Goal: Task Accomplishment & Management: Complete application form

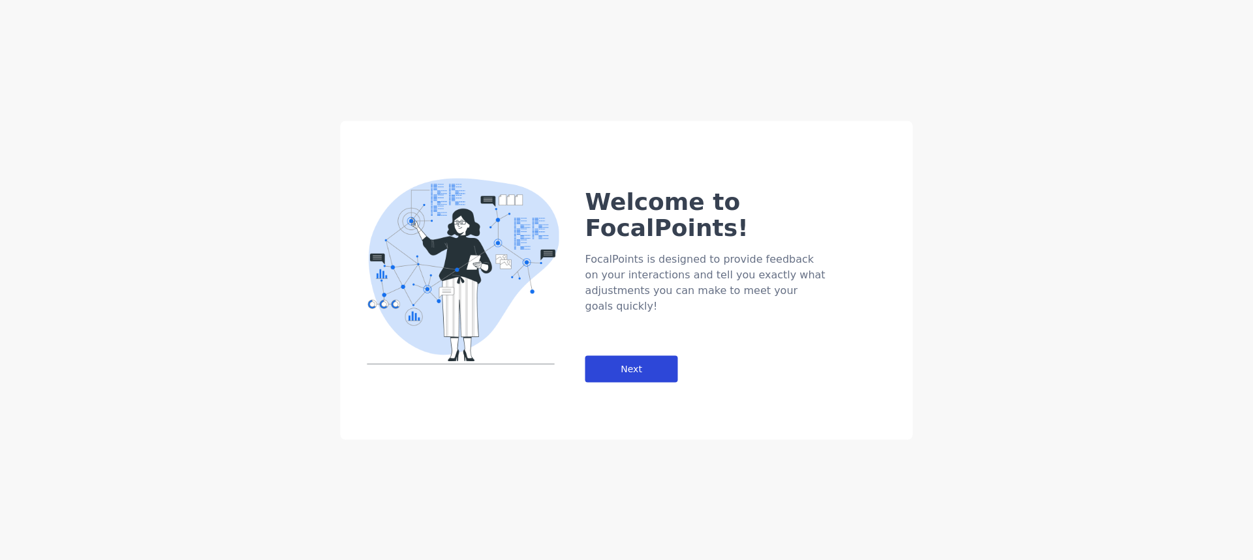
click at [664, 356] on div "Next" at bounding box center [631, 369] width 93 height 27
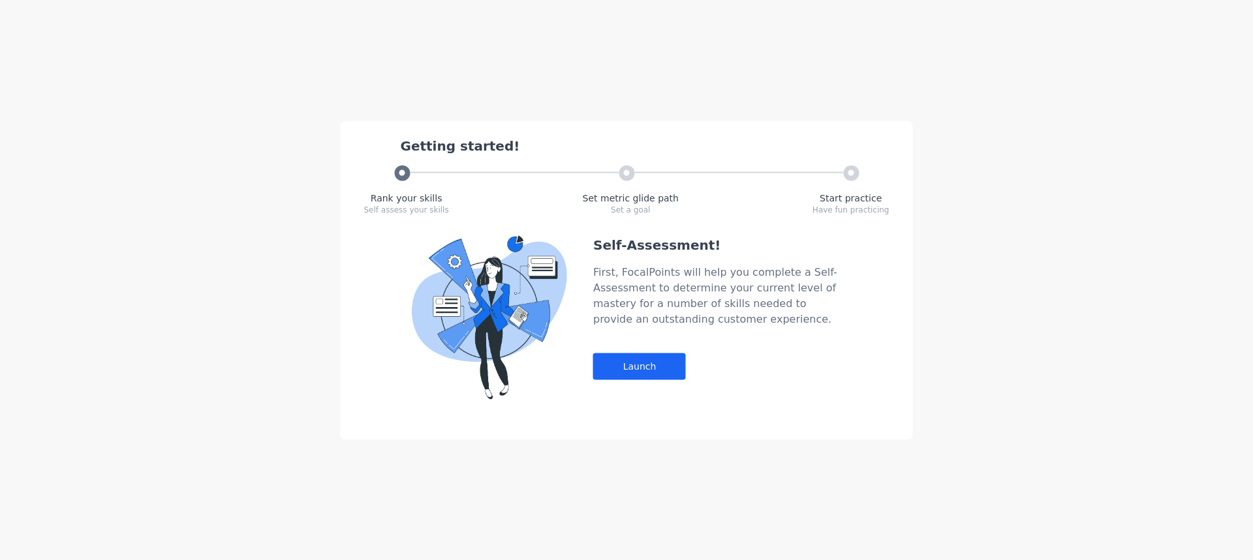
click at [664, 331] on div "Self-Assessment! First, FocalPoints will help you complete a Self-Assessment to…" at bounding box center [717, 318] width 248 height 164
click at [652, 375] on div "Launch" at bounding box center [639, 366] width 93 height 27
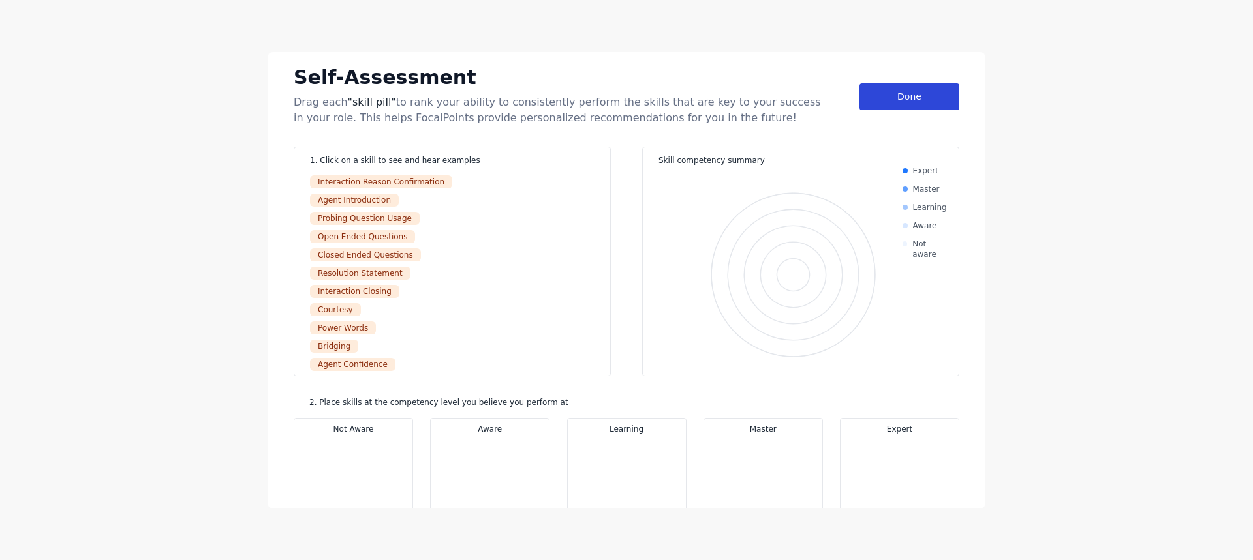
click at [940, 98] on div "Done" at bounding box center [909, 97] width 100 height 27
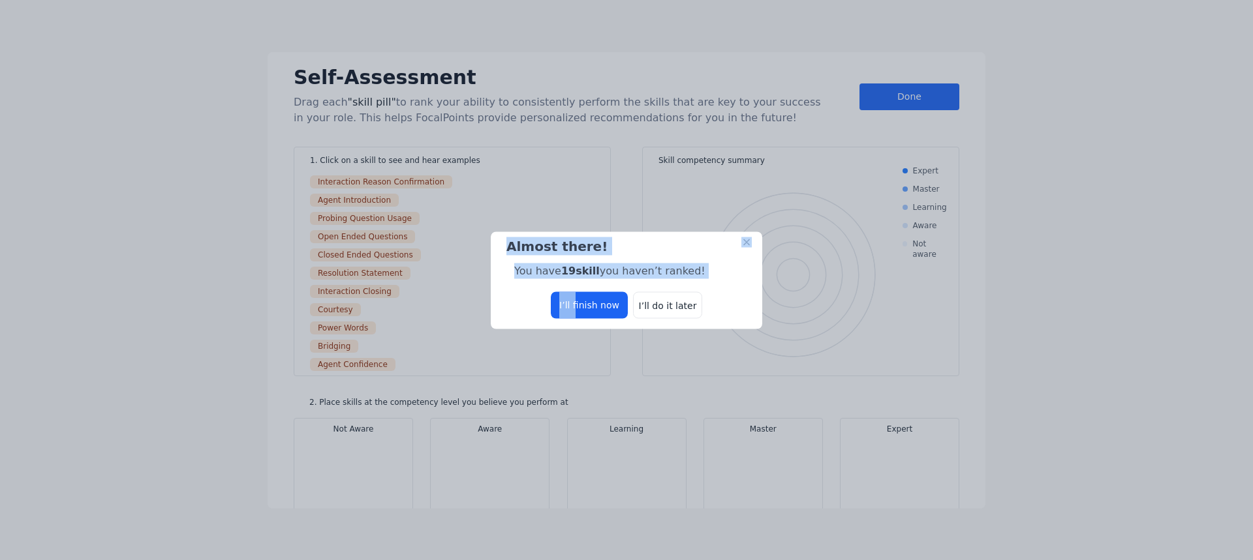
drag, startPoint x: 578, startPoint y: 312, endPoint x: 659, endPoint y: 337, distance: 84.8
click at [659, 337] on div "Almost there! You have 19 skill you haven’t ranked! I’ll finish now I’ll do it …" at bounding box center [626, 280] width 1253 height 560
click at [665, 313] on div "I’ll do it later" at bounding box center [667, 305] width 69 height 27
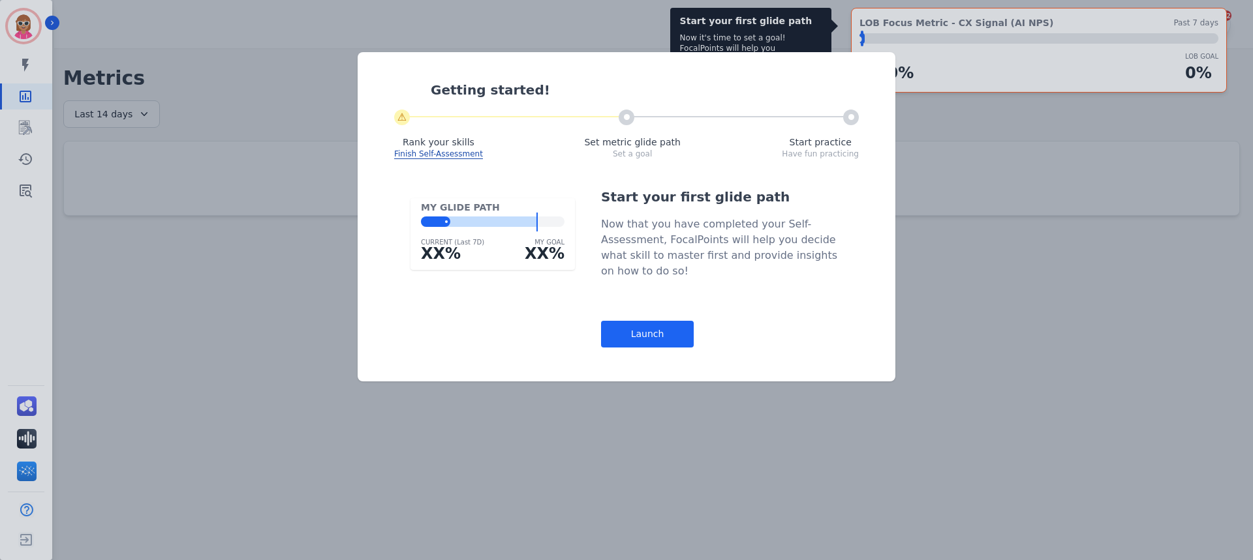
click at [647, 348] on div "Getting started! ⚠ Rank your skills Finish Self-Assessment Set metric glide pat…" at bounding box center [627, 216] width 538 height 329
click at [649, 339] on div "Launch" at bounding box center [647, 334] width 93 height 27
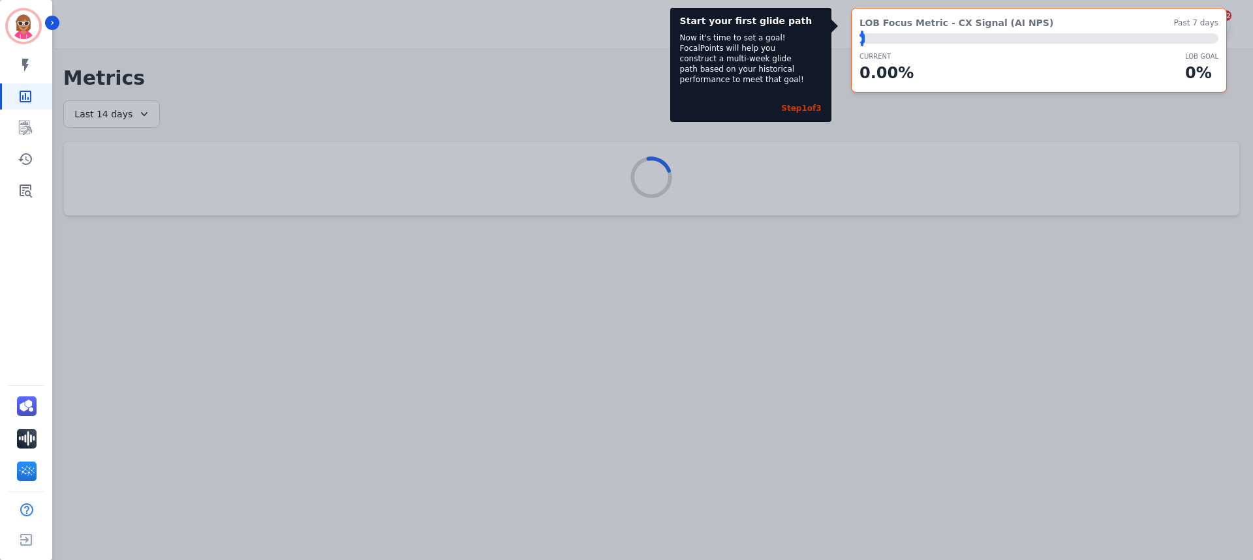
click at [630, 463] on div "Start your first glide path Now it's time to set a goal! FocalPoints will help …" at bounding box center [626, 280] width 1253 height 560
click at [215, 399] on div "Start your first glide path Now it's time to set a goal! FocalPoints will help …" at bounding box center [626, 280] width 1253 height 560
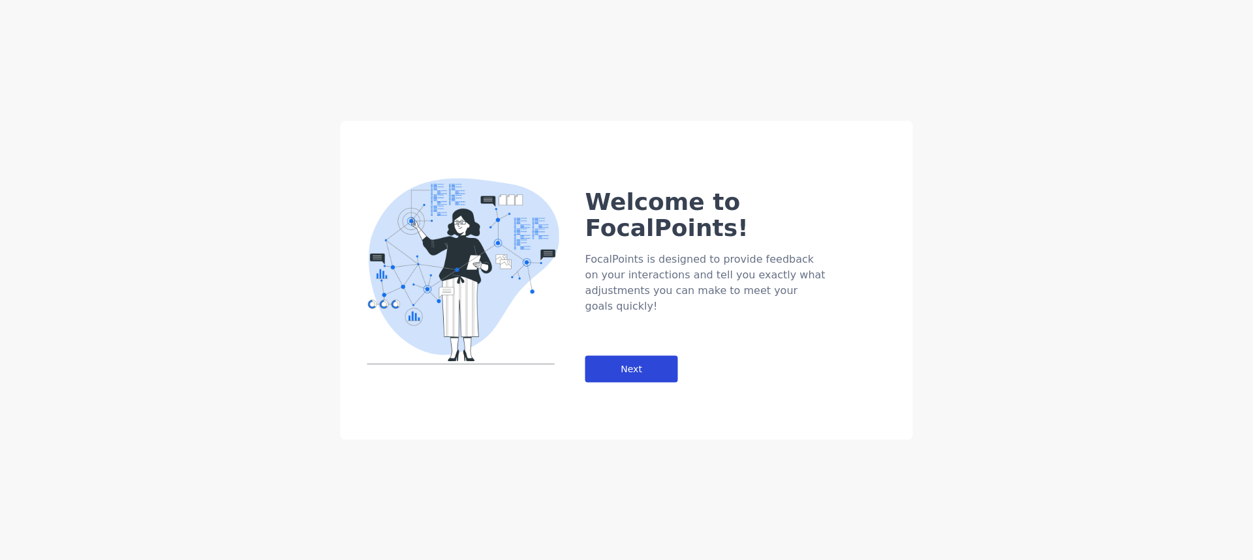
click at [662, 356] on div "Next" at bounding box center [631, 369] width 93 height 27
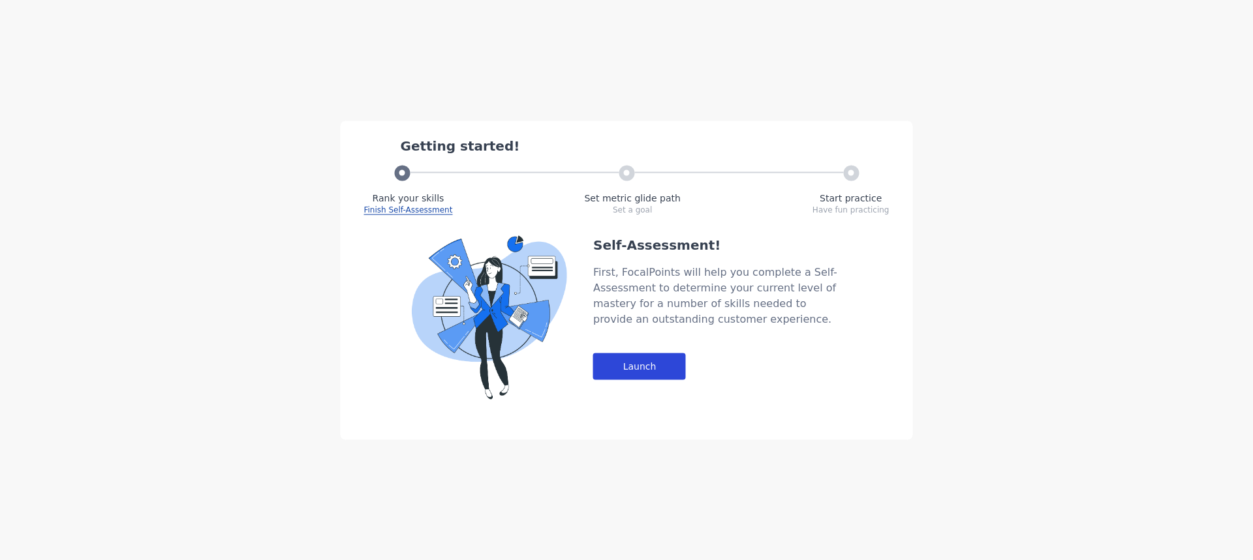
click at [662, 358] on div "Launch" at bounding box center [639, 366] width 93 height 27
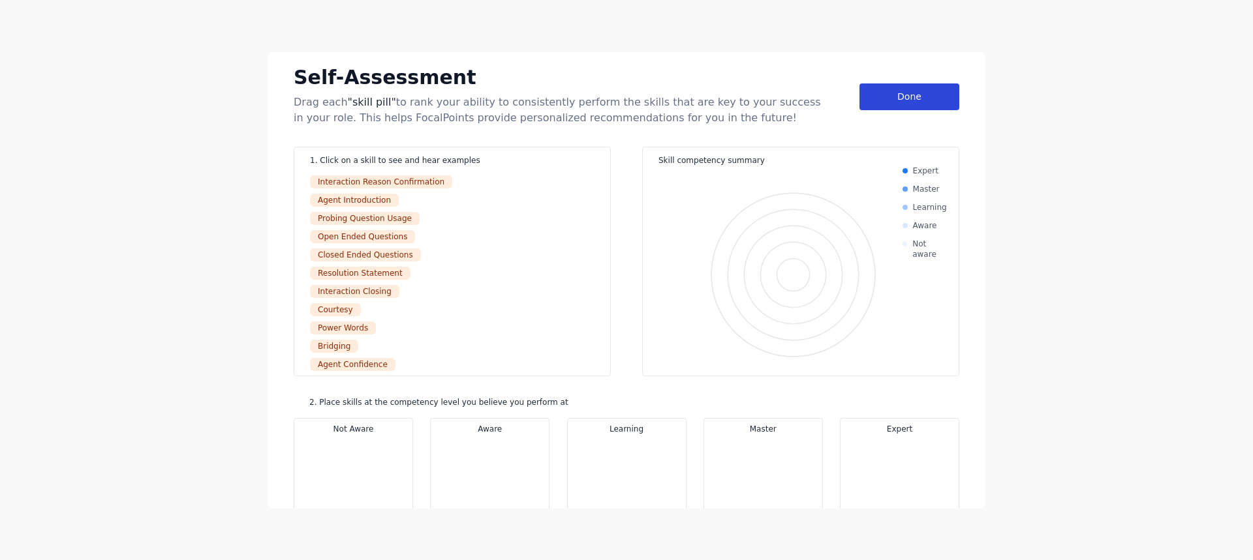
click at [887, 106] on div "Done" at bounding box center [909, 97] width 100 height 27
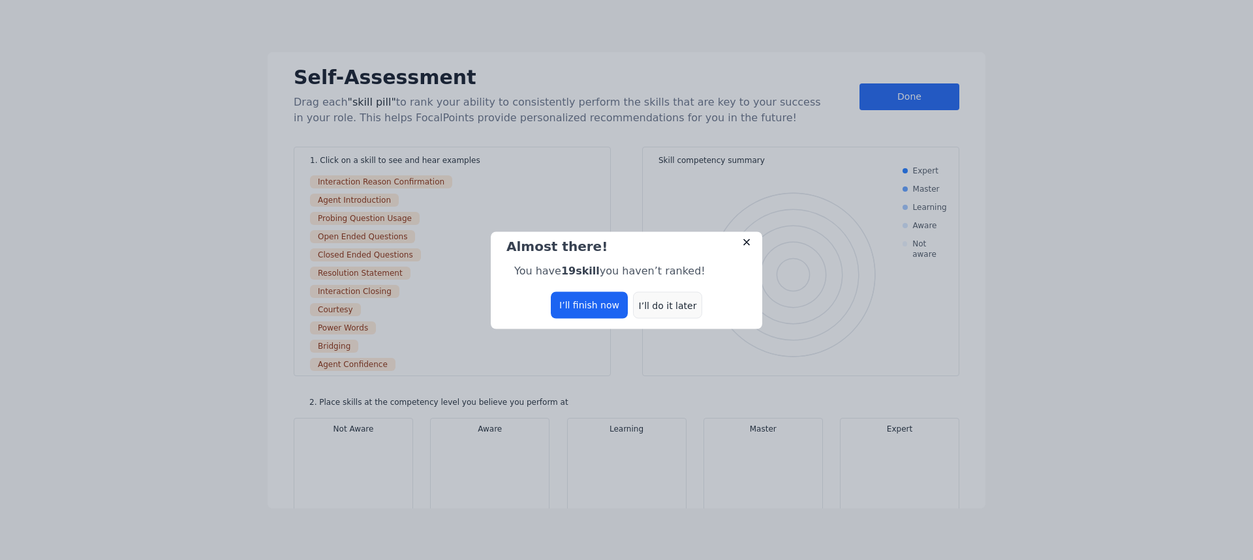
click at [652, 307] on div "I’ll do it later" at bounding box center [667, 305] width 69 height 27
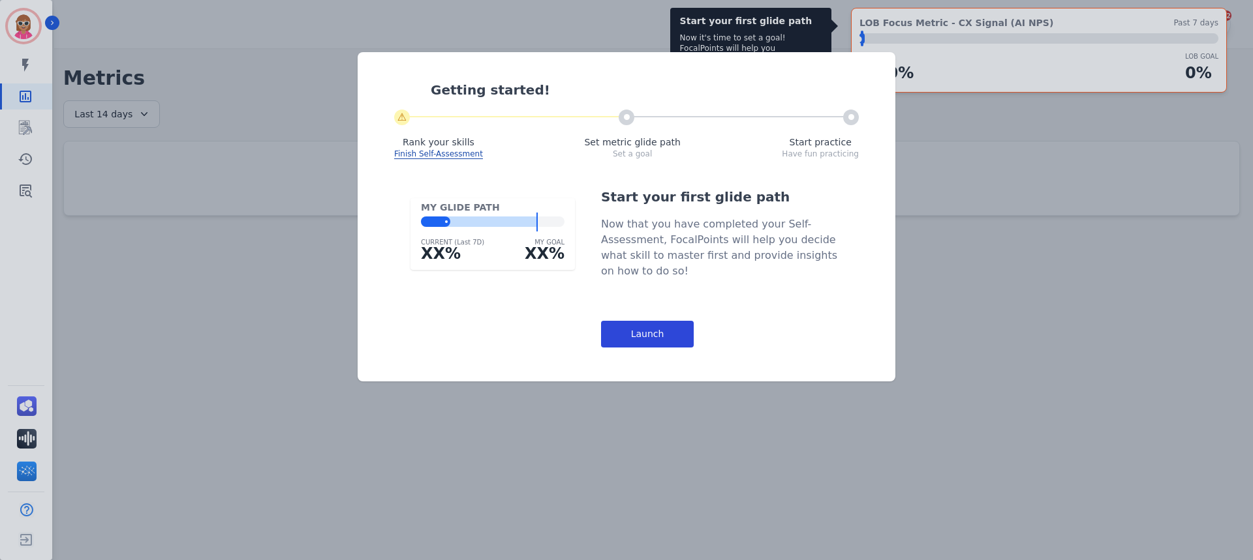
click at [667, 326] on div "Launch" at bounding box center [647, 334] width 93 height 27
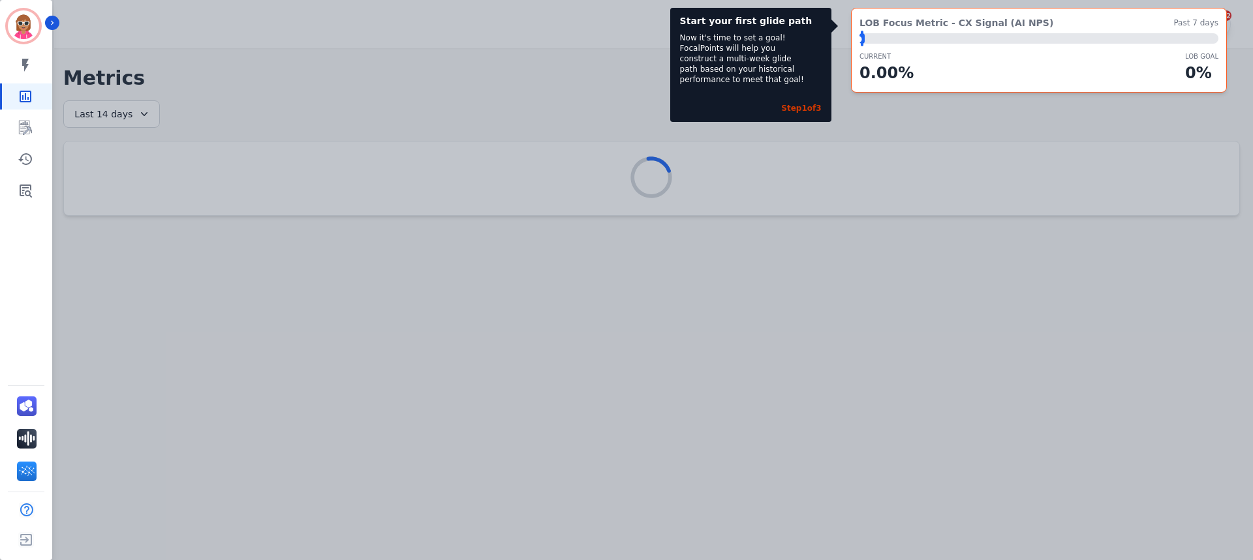
click at [428, 299] on div "Start your first glide path Now it's time to set a goal! FocalPoints will help …" at bounding box center [626, 280] width 1253 height 560
click at [988, 87] on div "LOB Focus Metric - CX Signal (AI NPS) Past 7 days ⬤ LOB Goal: 1.00% CURRENT 0.0…" at bounding box center [1039, 50] width 376 height 85
click at [791, 73] on div "Now it's time to set a goal! FocalPoints will help you construct a multi-week g…" at bounding box center [745, 59] width 130 height 52
click at [1146, 8] on div "LOB Focus Metric - CX Signal (AI NPS) Past 7 days ⬤ LOB Goal: 1.00% CURRENT 0.0…" at bounding box center [1039, 50] width 376 height 85
drag, startPoint x: 861, startPoint y: 34, endPoint x: 930, endPoint y: 57, distance: 72.8
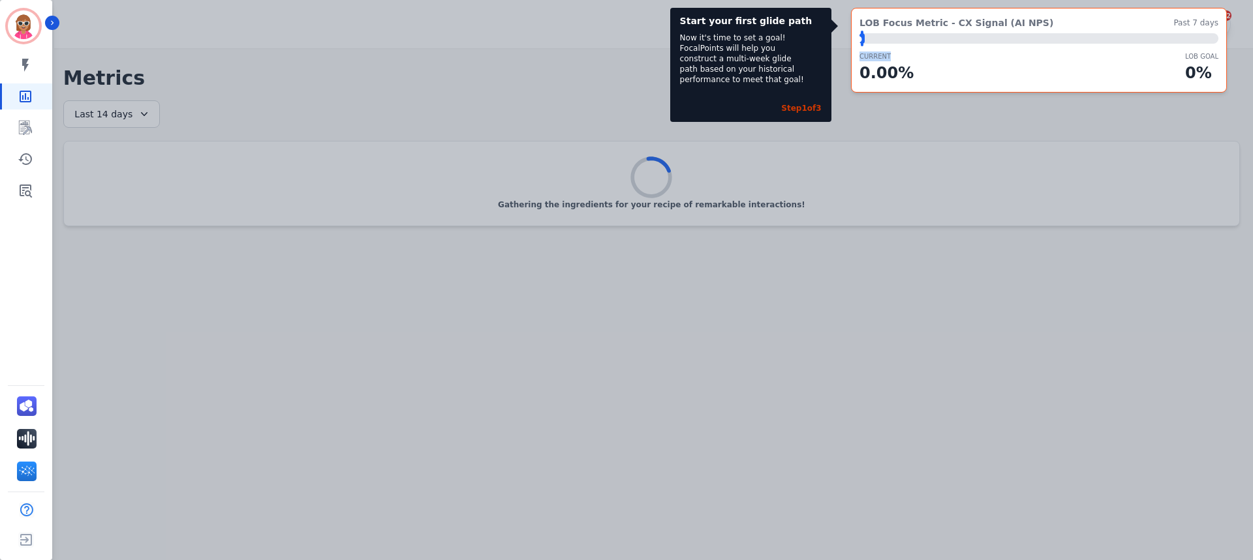
click at [930, 57] on div "LOB Focus Metric - CX Signal (AI NPS) Past 7 days ⬤ LOB Goal: 1.00% CURRENT 0.0…" at bounding box center [1039, 50] width 376 height 85
click at [930, 57] on div "CURRENT 0.00 % LOB Goal 0 %" at bounding box center [1038, 68] width 359 height 33
click at [903, 405] on div "Start your first glide path Now it's time to set a goal! FocalPoints will help …" at bounding box center [626, 280] width 1253 height 560
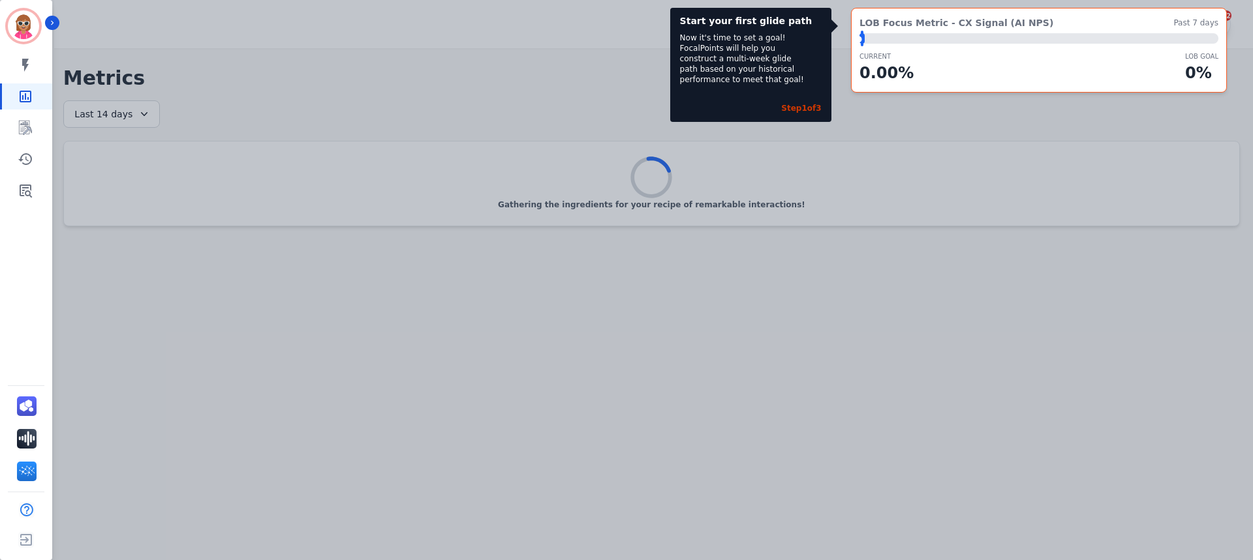
click at [958, 144] on div "Start your first glide path Now it's time to set a goal! FocalPoints will help …" at bounding box center [626, 280] width 1253 height 560
click at [697, 216] on div "Start your first glide path Now it's time to set a goal! FocalPoints will help …" at bounding box center [626, 280] width 1253 height 560
click at [1191, 57] on p "LOB Goal" at bounding box center [1201, 57] width 33 height 10
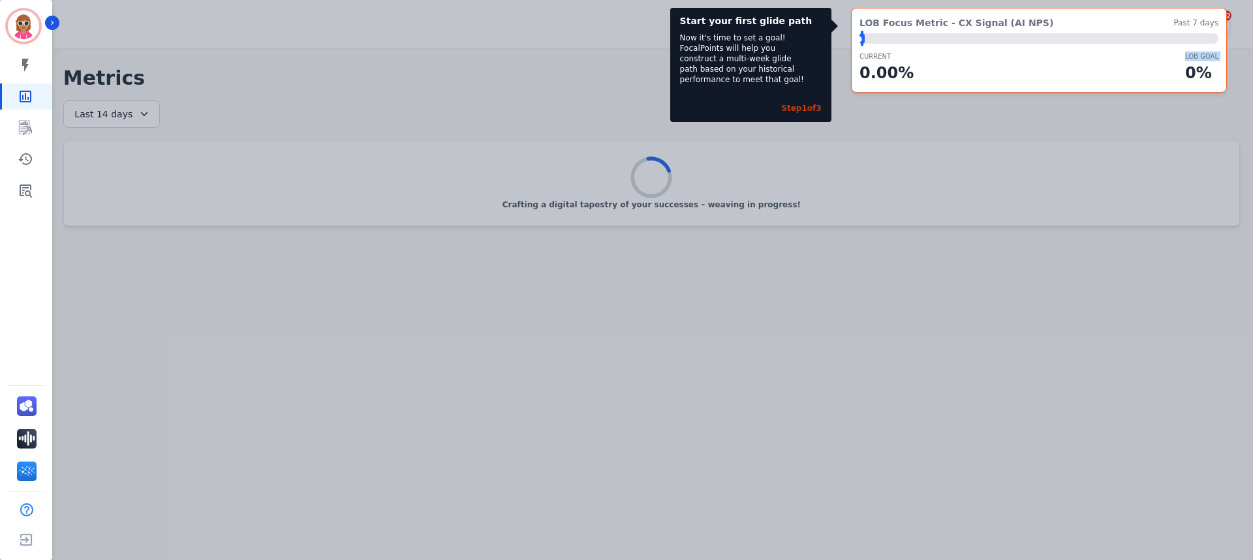
click at [1191, 57] on p "LOB Goal" at bounding box center [1201, 57] width 33 height 10
click at [1189, 59] on p "LOB Goal" at bounding box center [1201, 57] width 33 height 10
click at [803, 52] on div "Now it's time to set a goal! FocalPoints will help you construct a multi-week g…" at bounding box center [745, 59] width 130 height 52
click at [814, 112] on div "Step 1 of 3" at bounding box center [801, 108] width 40 height 10
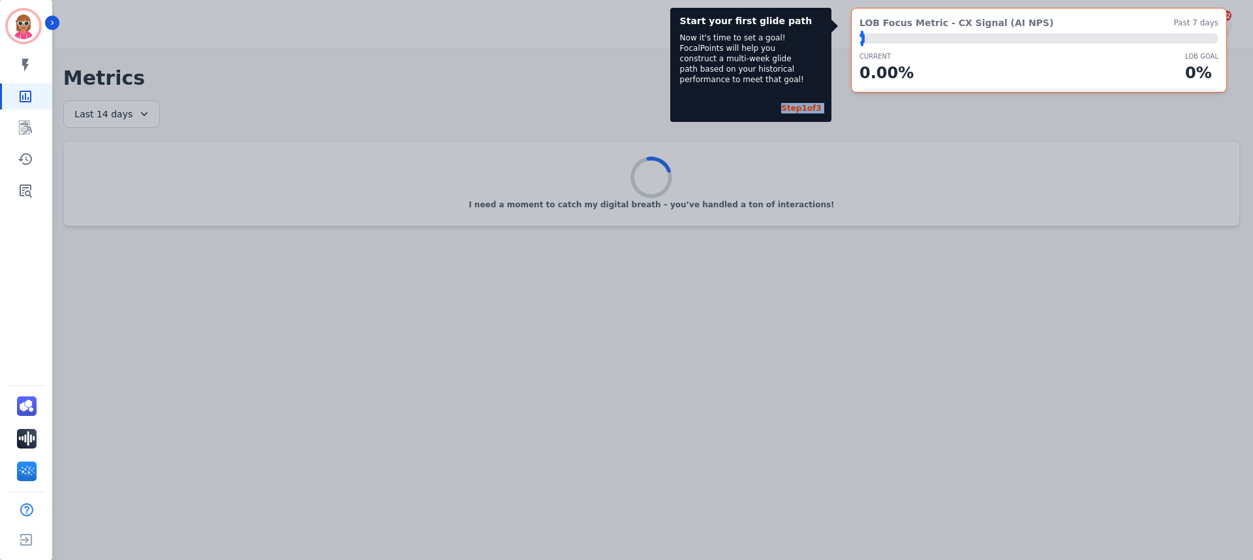
click at [814, 112] on div "Step 1 of 3" at bounding box center [801, 108] width 40 height 10
click at [798, 166] on div "Start your first glide path Now it's time to set a goal! FocalPoints will help …" at bounding box center [626, 280] width 1253 height 560
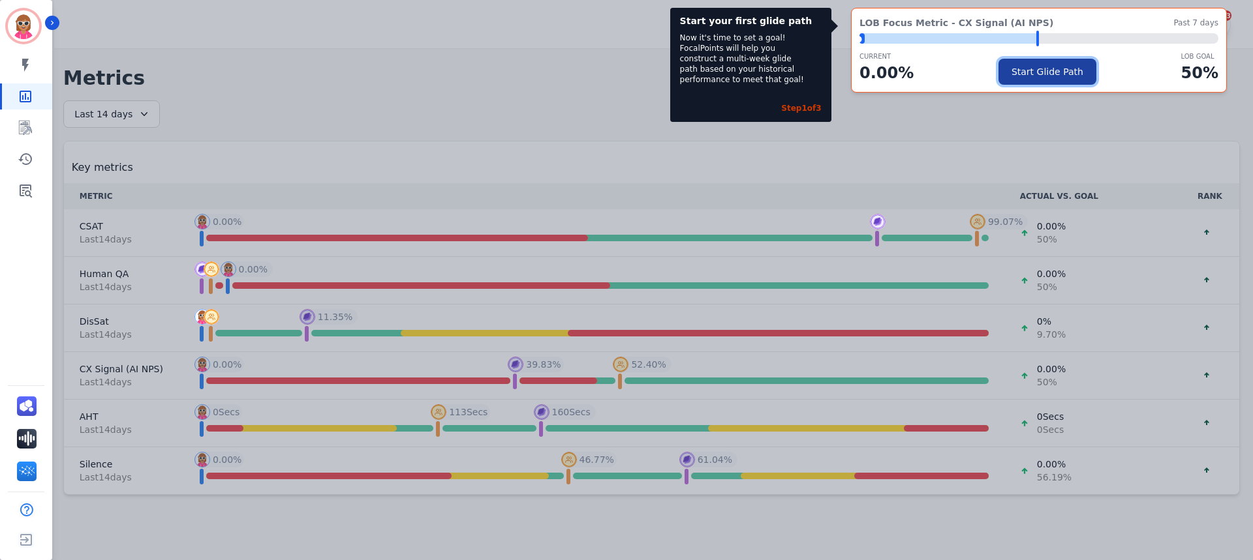
click at [1060, 61] on button "Start Glide Path" at bounding box center [1047, 72] width 98 height 26
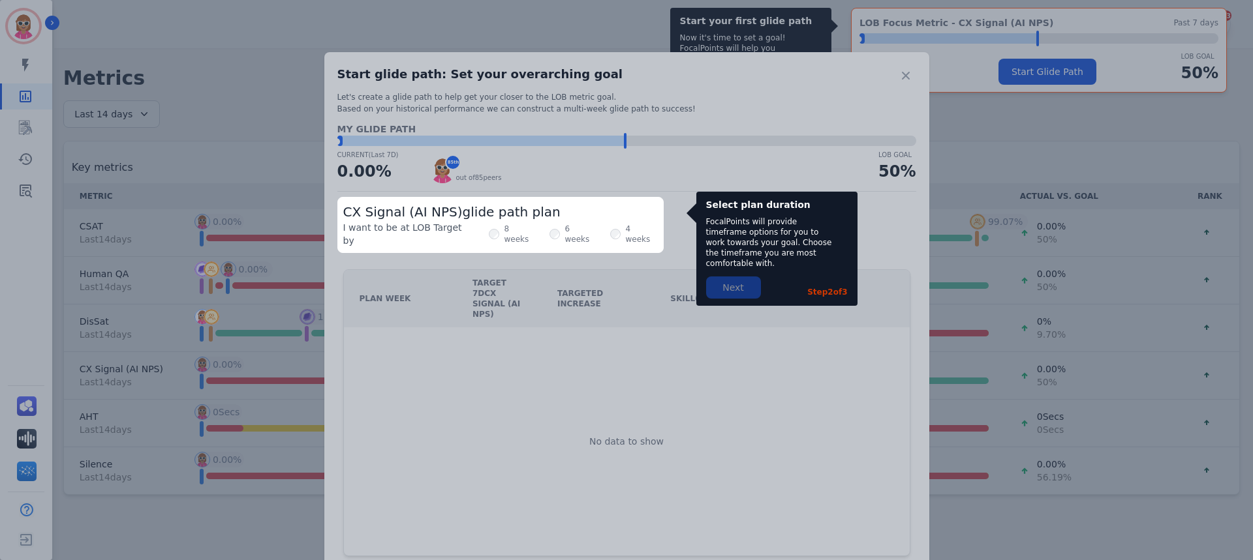
click at [744, 265] on div "Select plan duration FocalPoints will provide timeframe options for you to work…" at bounding box center [776, 249] width 161 height 114
click at [731, 298] on div at bounding box center [626, 280] width 1253 height 560
click at [558, 282] on div at bounding box center [626, 280] width 1253 height 560
click at [765, 277] on div "Next Step 2 of 3" at bounding box center [777, 290] width 142 height 26
click at [900, 71] on div at bounding box center [626, 280] width 1253 height 560
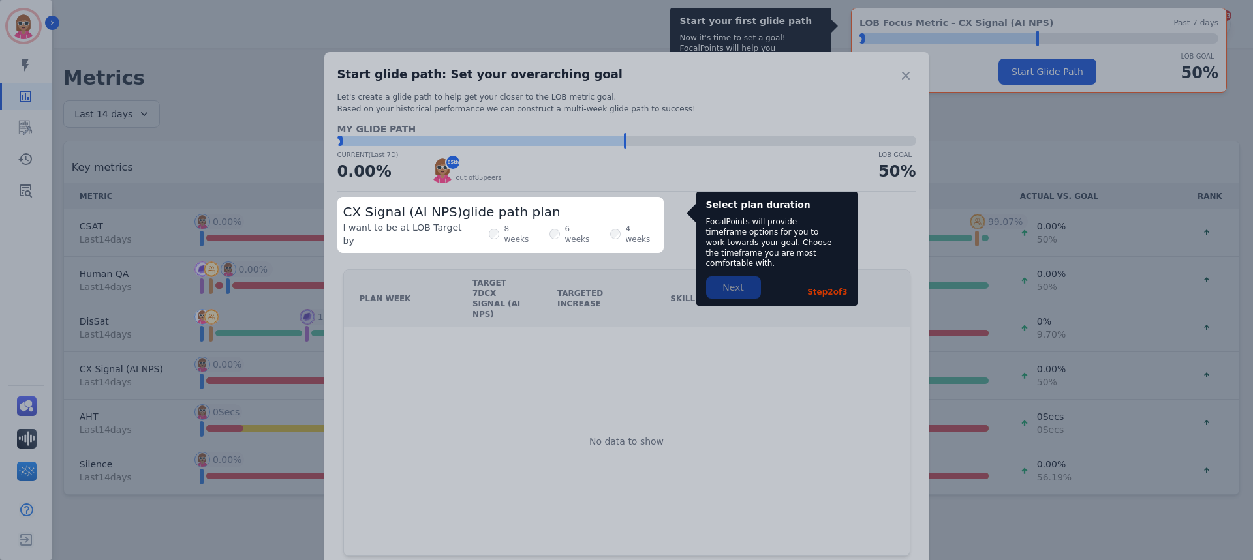
click at [536, 221] on div "CX Signal (AI NPS) glide path plan I want to be at LOB Target by 8 weeks 6 week…" at bounding box center [500, 225] width 326 height 56
click at [549, 222] on div "6 weeks" at bounding box center [573, 234] width 48 height 26
click at [549, 228] on div "6 weeks" at bounding box center [573, 234] width 48 height 26
click at [533, 238] on div "CX Signal (AI NPS) glide path plan I want to be at LOB Target by 8 weeks 6 week…" at bounding box center [500, 225] width 326 height 56
drag, startPoint x: 852, startPoint y: 536, endPoint x: 706, endPoint y: 225, distance: 343.2
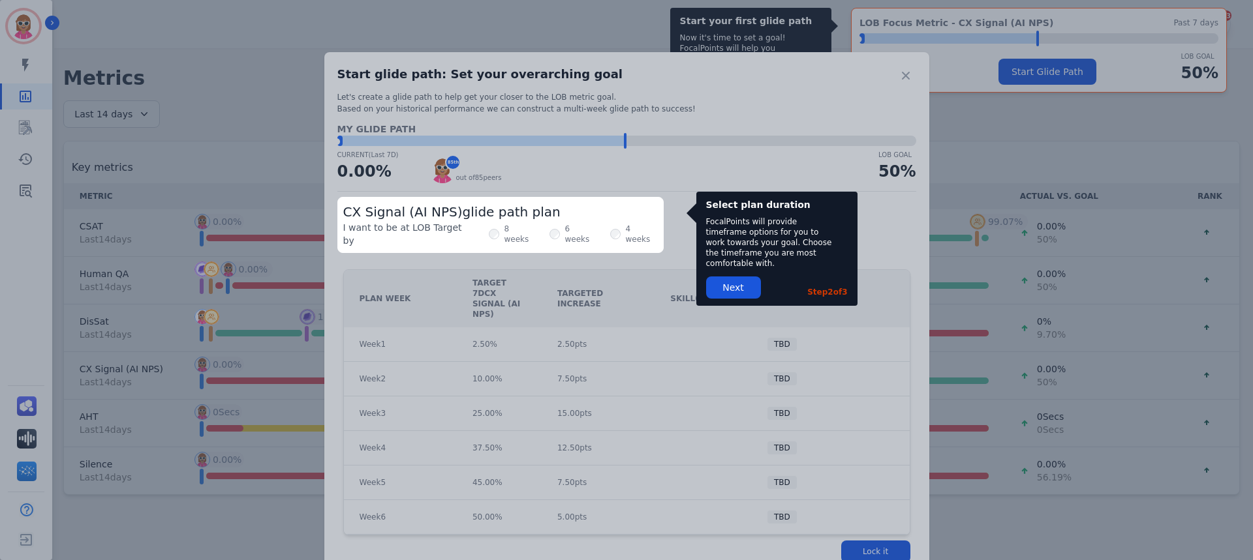
click at [842, 505] on div at bounding box center [626, 280] width 1253 height 560
click at [736, 277] on button "Next" at bounding box center [733, 288] width 55 height 22
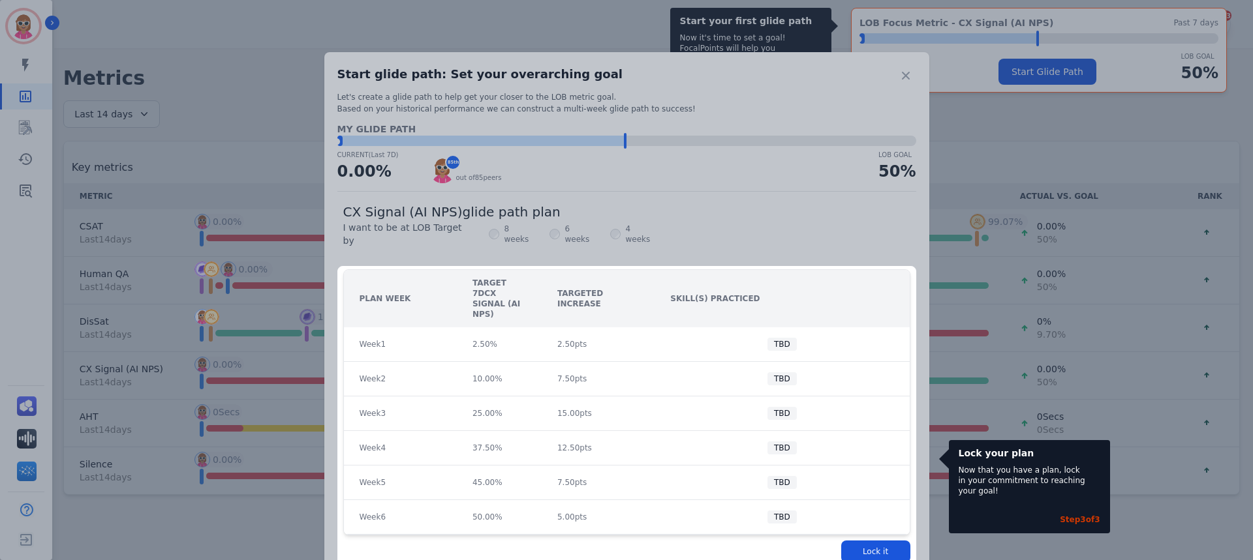
drag, startPoint x: 941, startPoint y: 169, endPoint x: 902, endPoint y: 128, distance: 56.3
click at [939, 161] on div at bounding box center [626, 280] width 1253 height 560
click at [904, 541] on button "Lock it" at bounding box center [875, 552] width 69 height 22
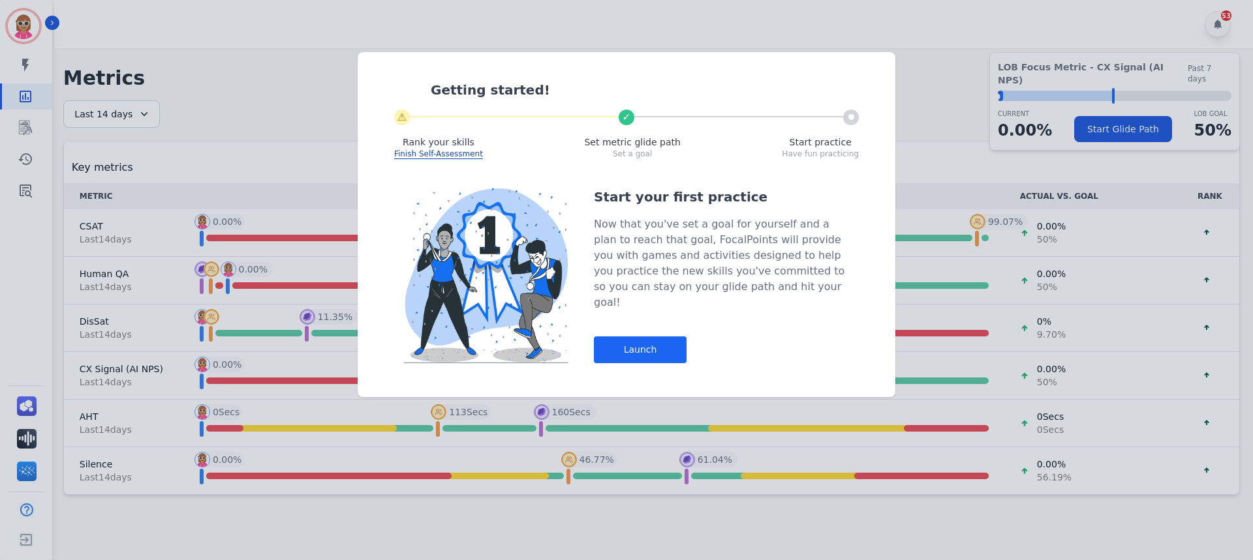
click at [641, 313] on div "Start your first practice Now that you've set a goal for yourself and a plan to…" at bounding box center [722, 276] width 256 height 176
click at [900, 48] on div "Getting started! ⚠ ✓ Rank your skills Finish Self-Assessment Set metric glide p…" at bounding box center [626, 280] width 1253 height 560
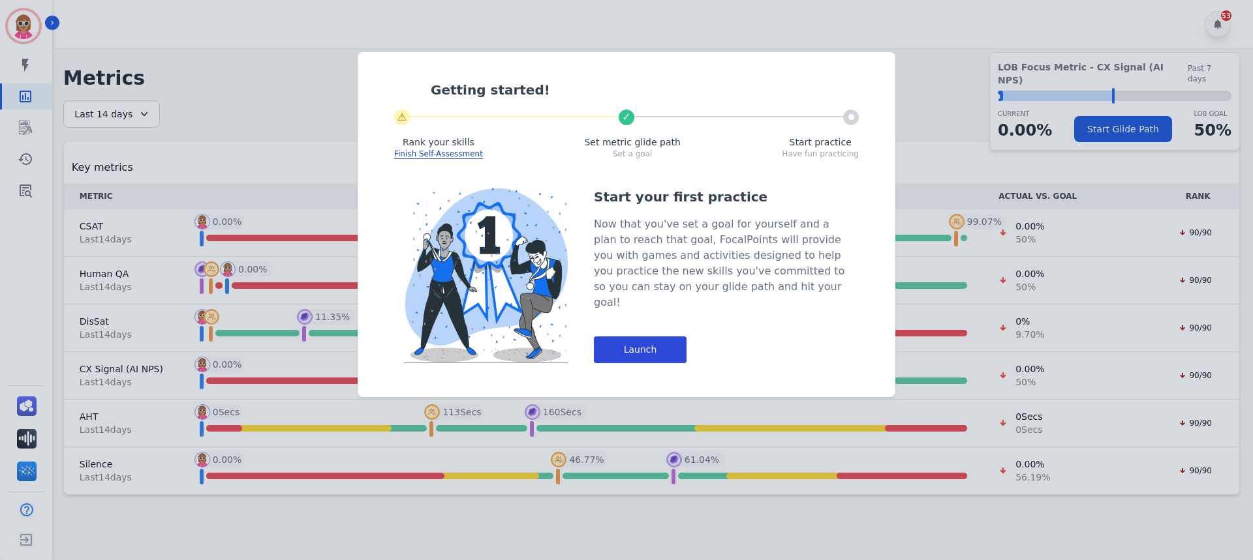
click at [626, 337] on div "Launch" at bounding box center [640, 350] width 93 height 27
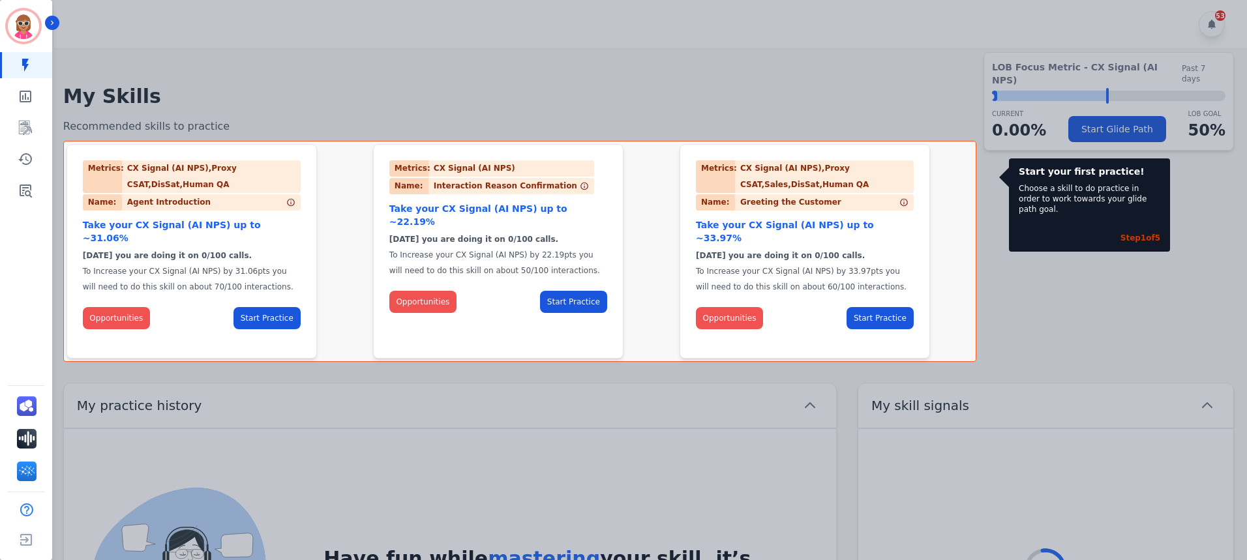
click at [844, 59] on div at bounding box center [623, 280] width 1247 height 560
click at [29, 121] on icon "Sidebar" at bounding box center [26, 128] width 16 height 16
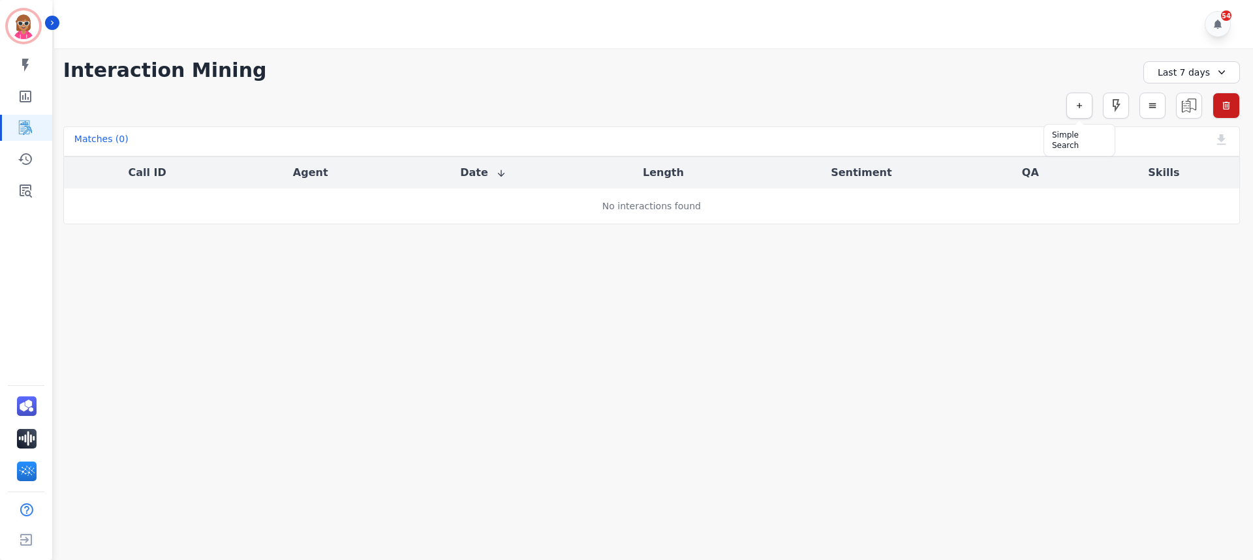
click at [1071, 111] on button "button" at bounding box center [1079, 106] width 26 height 26
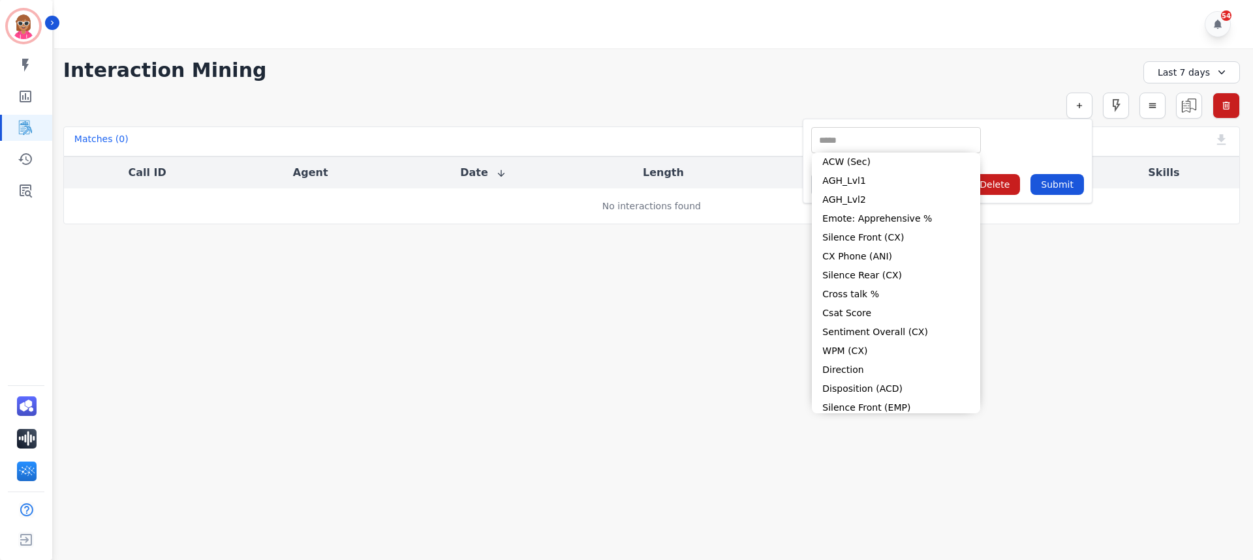
click at [849, 139] on input "selected options" at bounding box center [895, 141] width 163 height 14
click at [1198, 397] on main "**********" at bounding box center [651, 328] width 1202 height 560
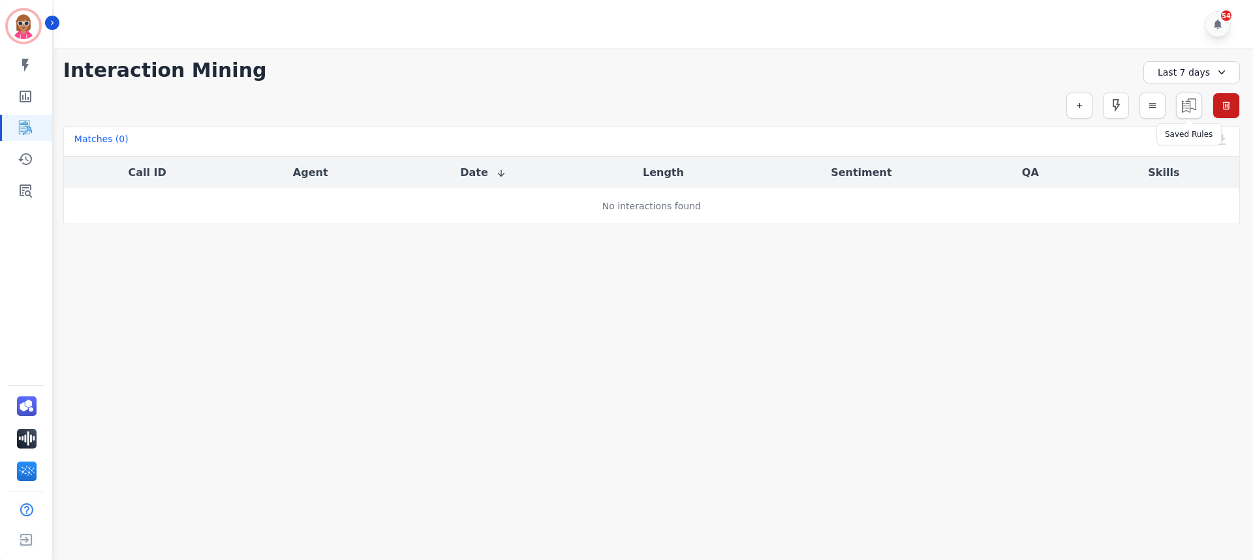
click at [1184, 101] on img at bounding box center [1188, 105] width 25 height 25
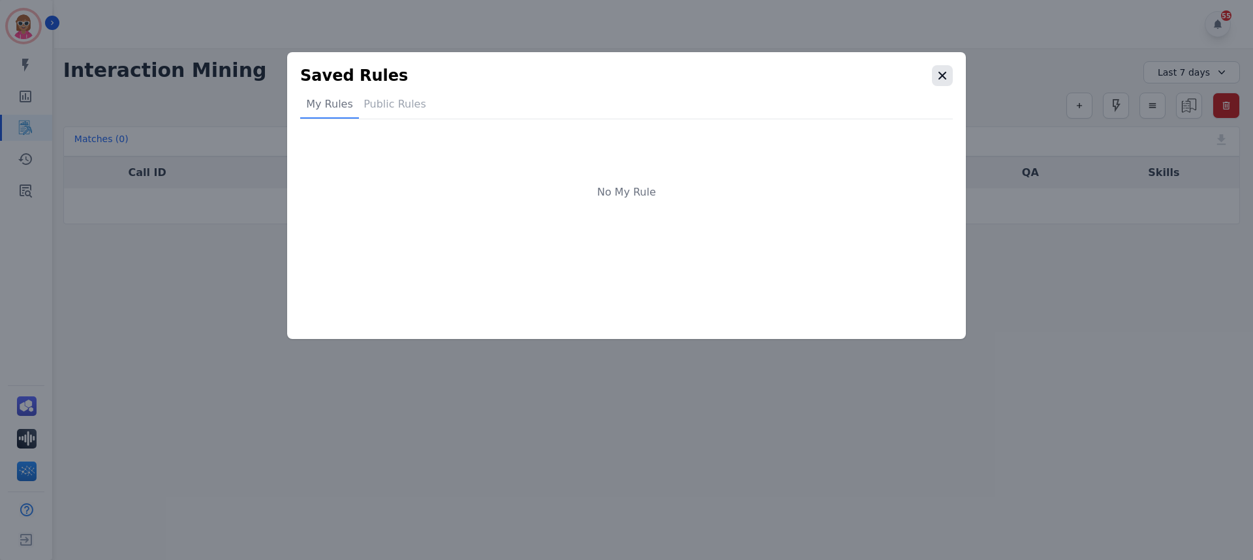
click at [949, 73] on button "button" at bounding box center [942, 75] width 21 height 21
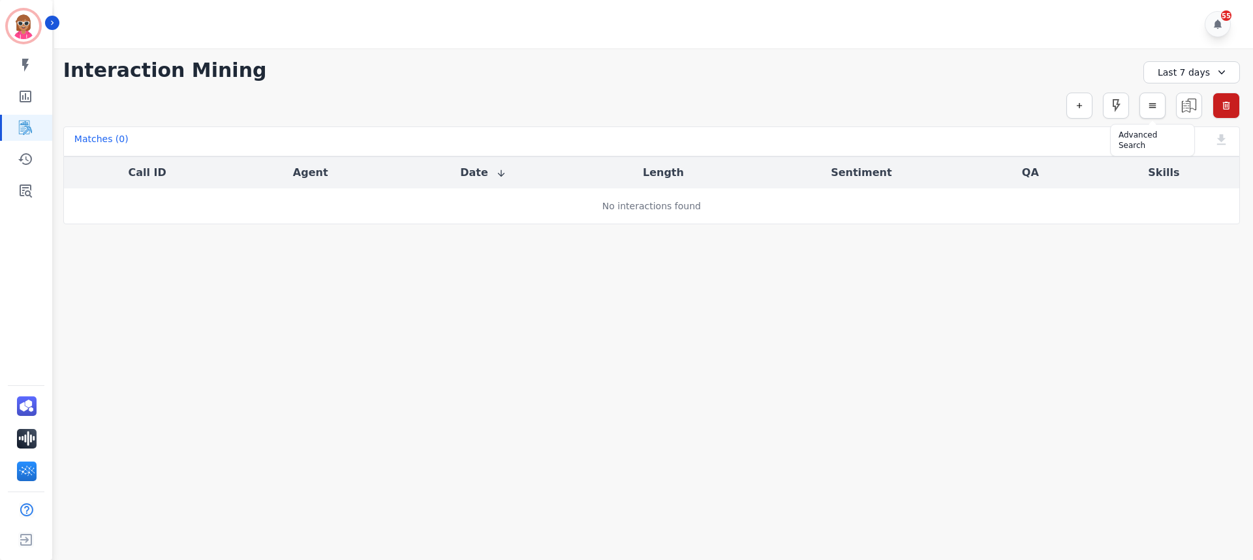
click at [1148, 109] on icon "button" at bounding box center [1152, 105] width 9 height 9
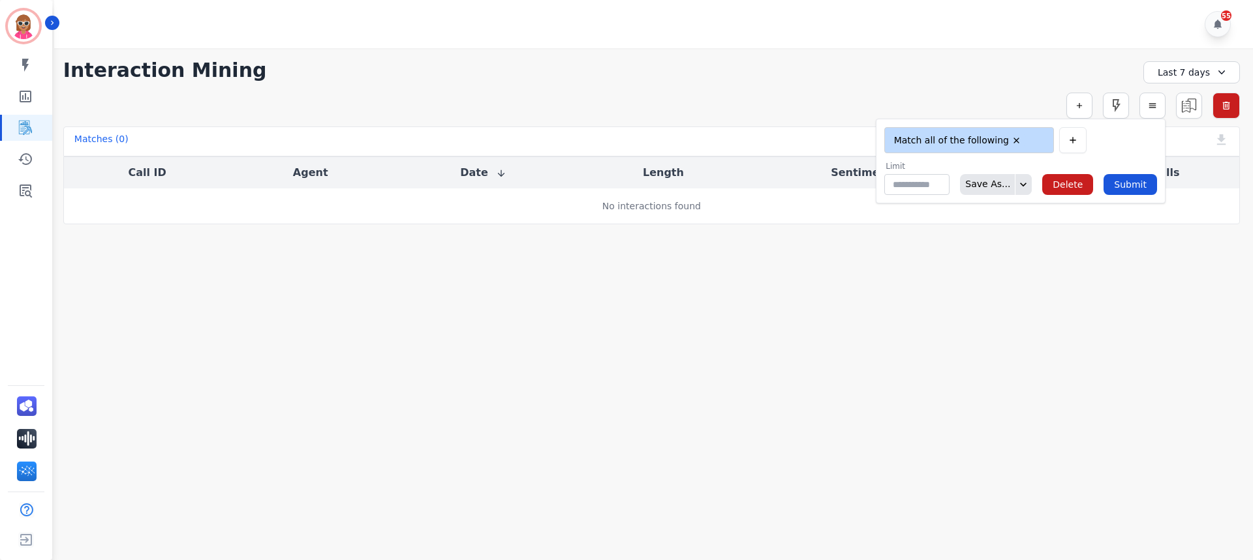
click at [853, 499] on main "**********" at bounding box center [651, 328] width 1202 height 560
